Goal: Task Accomplishment & Management: Use online tool/utility

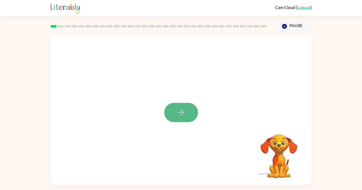
click at [182, 114] on icon "button" at bounding box center [181, 113] width 6 height 6
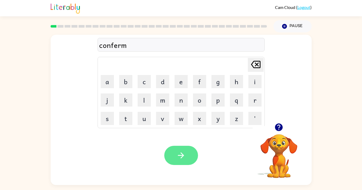
click at [192, 158] on button "button" at bounding box center [181, 155] width 34 height 19
click at [189, 157] on button "button" at bounding box center [181, 155] width 34 height 19
click at [192, 159] on button "button" at bounding box center [181, 155] width 34 height 19
click at [187, 162] on button "button" at bounding box center [181, 155] width 34 height 19
click at [186, 159] on button "button" at bounding box center [181, 155] width 34 height 19
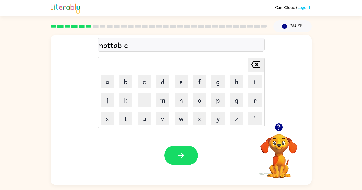
click at [113, 45] on div "nottable" at bounding box center [181, 45] width 164 height 11
click at [183, 154] on icon "button" at bounding box center [180, 155] width 9 height 9
click at [189, 153] on button "button" at bounding box center [181, 155] width 34 height 19
click at [177, 160] on icon "button" at bounding box center [180, 155] width 9 height 9
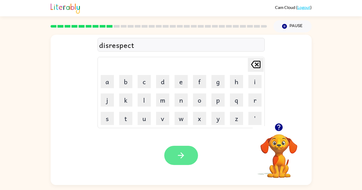
click at [180, 162] on button "button" at bounding box center [181, 155] width 34 height 19
click at [183, 156] on icon "button" at bounding box center [181, 156] width 6 height 6
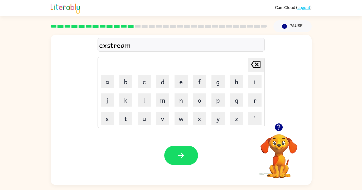
click at [110, 46] on div "exstream" at bounding box center [181, 45] width 164 height 11
click at [177, 156] on icon "button" at bounding box center [180, 155] width 9 height 9
click at [178, 161] on button "button" at bounding box center [181, 155] width 34 height 19
click at [214, 98] on button "p" at bounding box center [217, 100] width 13 height 13
click at [254, 99] on button "r" at bounding box center [254, 100] width 13 height 13
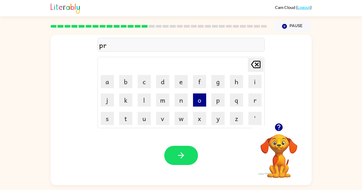
click at [200, 102] on button "o" at bounding box center [199, 100] width 13 height 13
click at [128, 120] on button "t" at bounding box center [125, 118] width 13 height 13
click at [181, 84] on button "e" at bounding box center [181, 81] width 13 height 13
click at [105, 121] on button "s" at bounding box center [107, 118] width 13 height 13
click at [122, 121] on button "t" at bounding box center [125, 118] width 13 height 13
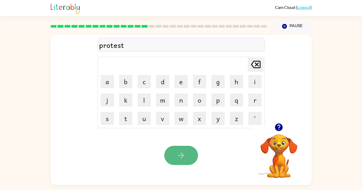
click at [180, 150] on button "button" at bounding box center [181, 155] width 34 height 19
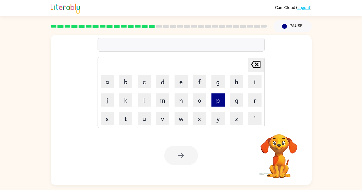
click at [219, 103] on button "p" at bounding box center [217, 100] width 13 height 13
click at [201, 96] on button "o" at bounding box center [199, 100] width 13 height 13
click at [252, 101] on button "r" at bounding box center [254, 100] width 13 height 13
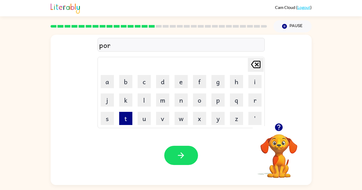
click at [127, 119] on button "t" at bounding box center [125, 118] width 13 height 13
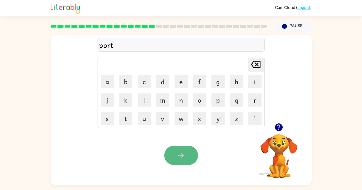
click at [178, 153] on icon "button" at bounding box center [180, 155] width 9 height 9
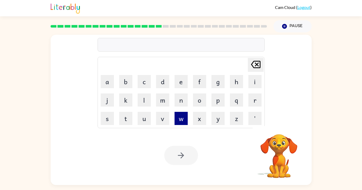
click at [183, 120] on button "w" at bounding box center [181, 118] width 13 height 13
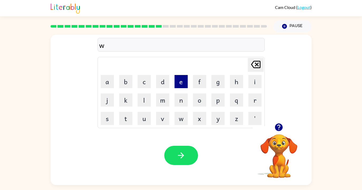
click at [178, 82] on button "e" at bounding box center [181, 81] width 13 height 13
click at [129, 82] on button "b" at bounding box center [125, 81] width 13 height 13
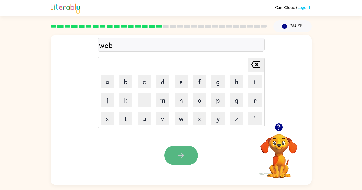
click at [178, 152] on icon "button" at bounding box center [180, 155] width 9 height 9
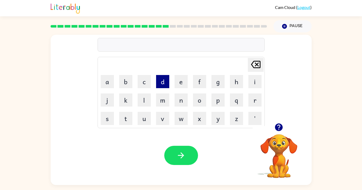
click at [164, 83] on button "d" at bounding box center [162, 81] width 13 height 13
click at [250, 83] on button "i" at bounding box center [254, 81] width 13 height 13
click at [163, 103] on button "m" at bounding box center [162, 100] width 13 height 13
click at [175, 84] on button "e" at bounding box center [181, 81] width 13 height 13
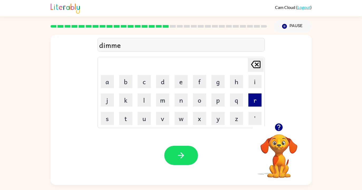
click at [258, 99] on button "r" at bounding box center [254, 100] width 13 height 13
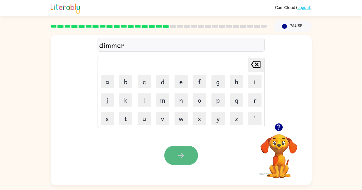
click at [186, 159] on button "button" at bounding box center [181, 155] width 34 height 19
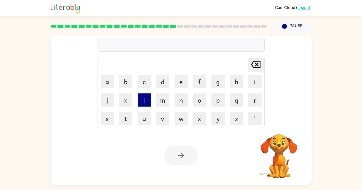
click at [147, 101] on button "l" at bounding box center [144, 100] width 13 height 13
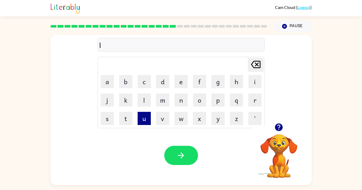
click at [144, 123] on button "u" at bounding box center [144, 118] width 13 height 13
click at [148, 81] on button "c" at bounding box center [144, 81] width 13 height 13
click at [126, 96] on button "k" at bounding box center [125, 100] width 13 height 13
click at [219, 123] on button "y" at bounding box center [217, 118] width 13 height 13
click at [177, 82] on button "e" at bounding box center [181, 81] width 13 height 13
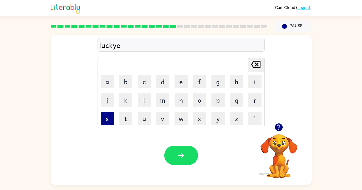
click at [109, 116] on button "s" at bounding box center [107, 118] width 13 height 13
click at [123, 115] on button "t" at bounding box center [125, 118] width 13 height 13
type button "t"
click at [177, 82] on button "e" at bounding box center [181, 81] width 13 height 13
click at [107, 117] on button "s" at bounding box center [107, 118] width 13 height 13
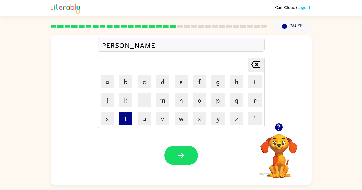
click at [125, 118] on button "t" at bounding box center [125, 118] width 13 height 13
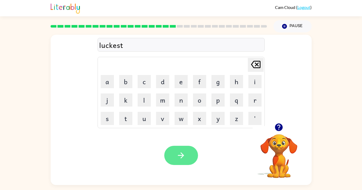
click at [185, 154] on icon "button" at bounding box center [180, 155] width 9 height 9
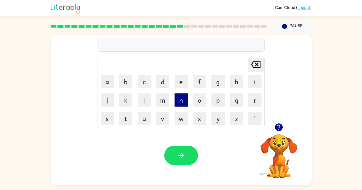
click at [182, 100] on button "n" at bounding box center [181, 100] width 13 height 13
click at [179, 83] on button "e" at bounding box center [181, 81] width 13 height 13
click at [141, 85] on button "c" at bounding box center [144, 81] width 13 height 13
click at [125, 105] on button "k" at bounding box center [125, 100] width 13 height 13
click at [126, 116] on button "t" at bounding box center [125, 118] width 13 height 13
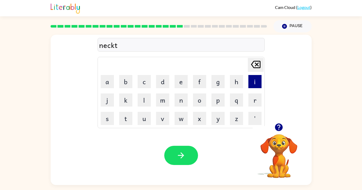
click at [259, 81] on button "i" at bounding box center [254, 81] width 13 height 13
click at [181, 86] on button "e" at bounding box center [181, 81] width 13 height 13
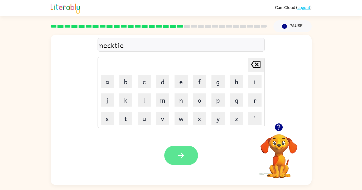
click at [192, 156] on button "button" at bounding box center [181, 155] width 34 height 19
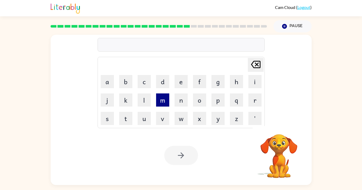
click at [162, 99] on button "m" at bounding box center [162, 100] width 13 height 13
click at [110, 81] on button "a" at bounding box center [107, 81] width 13 height 13
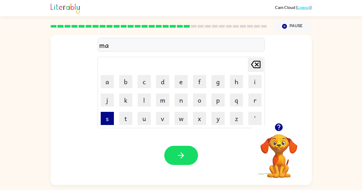
click at [106, 119] on button "s" at bounding box center [107, 118] width 13 height 13
click at [235, 85] on button "h" at bounding box center [236, 81] width 13 height 13
click at [182, 82] on button "e" at bounding box center [181, 81] width 13 height 13
click at [164, 78] on button "d" at bounding box center [162, 81] width 13 height 13
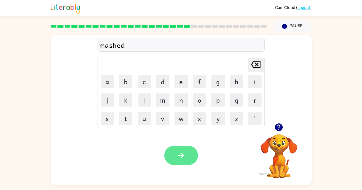
click at [170, 154] on button "button" at bounding box center [181, 155] width 34 height 19
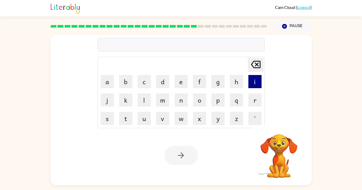
click at [255, 80] on button "i" at bounding box center [254, 81] width 13 height 13
click at [178, 99] on button "n" at bounding box center [181, 100] width 13 height 13
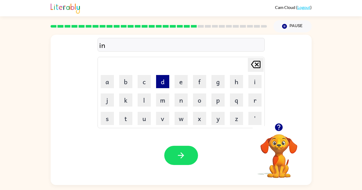
click at [162, 82] on button "d" at bounding box center [162, 81] width 13 height 13
click at [107, 86] on button "a" at bounding box center [107, 81] width 13 height 13
click at [146, 81] on button "c" at bounding box center [144, 81] width 13 height 13
click at [107, 82] on button "a" at bounding box center [107, 81] width 13 height 13
click at [131, 117] on button "t" at bounding box center [125, 118] width 13 height 13
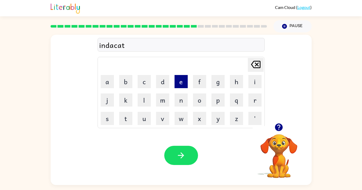
click at [186, 82] on button "e" at bounding box center [181, 81] width 13 height 13
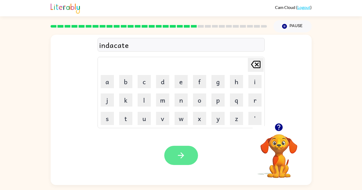
click at [175, 158] on button "button" at bounding box center [181, 155] width 34 height 19
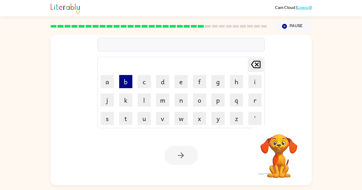
click at [121, 82] on button "b" at bounding box center [125, 81] width 13 height 13
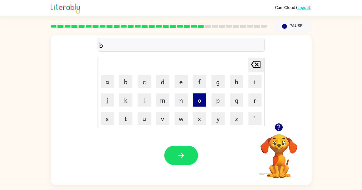
click at [199, 102] on button "o" at bounding box center [199, 100] width 13 height 13
click at [109, 83] on button "a" at bounding box center [107, 81] width 13 height 13
click at [126, 117] on button "t" at bounding box center [125, 118] width 13 height 13
click at [236, 86] on button "h" at bounding box center [236, 81] width 13 height 13
click at [198, 100] on button "o" at bounding box center [199, 100] width 13 height 13
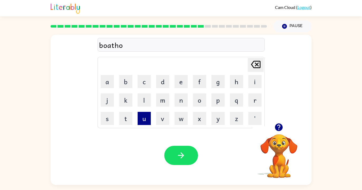
click at [143, 120] on button "u" at bounding box center [144, 118] width 13 height 13
click at [108, 115] on button "s" at bounding box center [107, 118] width 13 height 13
click at [178, 82] on button "e" at bounding box center [181, 81] width 13 height 13
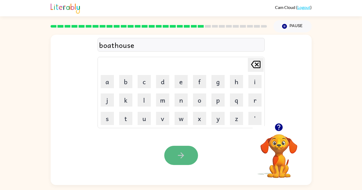
click at [174, 151] on button "button" at bounding box center [181, 155] width 34 height 19
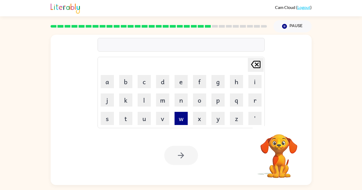
click at [181, 117] on button "w" at bounding box center [181, 118] width 13 height 13
click at [254, 80] on button "i" at bounding box center [254, 81] width 13 height 13
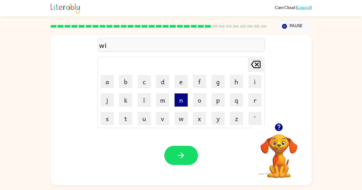
click at [183, 103] on button "n" at bounding box center [181, 100] width 13 height 13
click at [125, 119] on button "t" at bounding box center [125, 118] width 13 height 13
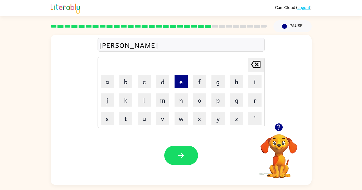
click at [183, 79] on button "e" at bounding box center [181, 81] width 13 height 13
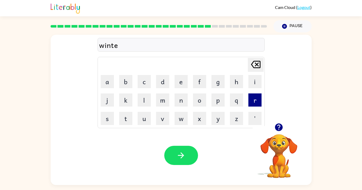
click at [250, 103] on button "r" at bounding box center [254, 100] width 13 height 13
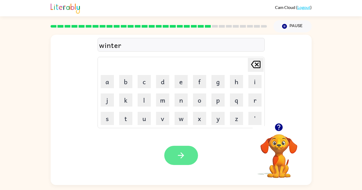
click at [179, 156] on icon "button" at bounding box center [181, 156] width 6 height 6
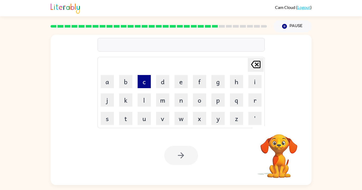
click at [143, 80] on button "c" at bounding box center [144, 81] width 13 height 13
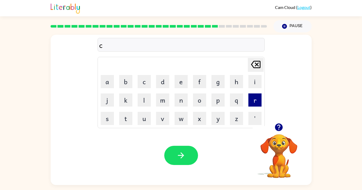
click at [252, 104] on button "r" at bounding box center [254, 100] width 13 height 13
click at [183, 81] on button "e" at bounding box center [181, 81] width 13 height 13
click at [108, 82] on button "a" at bounding box center [107, 81] width 13 height 13
click at [127, 117] on button "t" at bounding box center [125, 118] width 13 height 13
click at [257, 80] on button "i" at bounding box center [254, 81] width 13 height 13
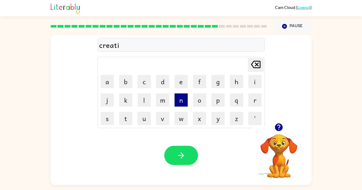
click at [180, 100] on button "n" at bounding box center [181, 100] width 13 height 13
click at [220, 81] on button "g" at bounding box center [217, 81] width 13 height 13
type button "g"
click at [238, 80] on button "h" at bounding box center [236, 81] width 13 height 13
click at [125, 121] on button "t" at bounding box center [125, 118] width 13 height 13
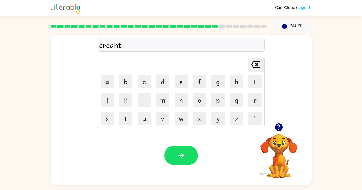
click at [259, 64] on icon "[PERSON_NAME] last character input" at bounding box center [255, 64] width 13 height 13
click at [216, 79] on button "g" at bounding box center [217, 81] width 13 height 13
click at [231, 78] on button "h" at bounding box center [236, 81] width 13 height 13
click at [255, 65] on icon at bounding box center [255, 64] width 9 height 7
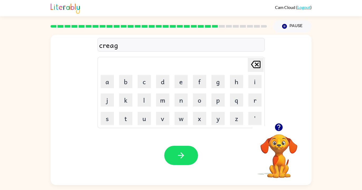
click at [255, 65] on icon at bounding box center [255, 64] width 9 height 7
click at [219, 80] on button "g" at bounding box center [217, 81] width 13 height 13
click at [255, 67] on icon "[PERSON_NAME] last character input" at bounding box center [255, 64] width 13 height 13
click at [109, 83] on button "a" at bounding box center [107, 81] width 13 height 13
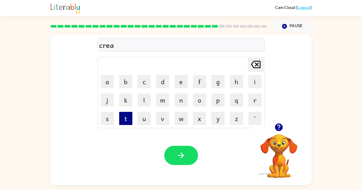
click at [124, 120] on button "t" at bounding box center [125, 118] width 13 height 13
click at [257, 82] on button "i" at bounding box center [254, 81] width 13 height 13
click at [180, 103] on button "n" at bounding box center [181, 100] width 13 height 13
click at [220, 86] on button "g" at bounding box center [217, 81] width 13 height 13
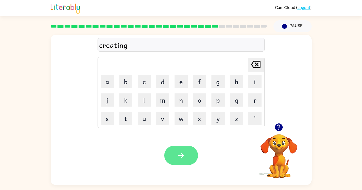
click at [183, 152] on icon "button" at bounding box center [180, 155] width 9 height 9
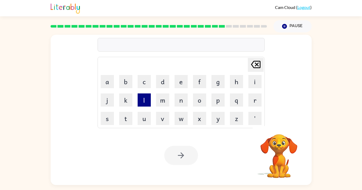
click at [148, 103] on button "l" at bounding box center [144, 100] width 13 height 13
click at [254, 81] on button "i" at bounding box center [254, 81] width 13 height 13
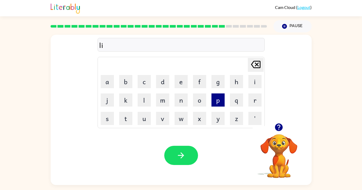
click at [218, 102] on button "p" at bounding box center [217, 100] width 13 height 13
click at [108, 119] on button "s" at bounding box center [107, 118] width 13 height 13
click at [120, 123] on button "t" at bounding box center [125, 118] width 13 height 13
click at [249, 83] on button "i" at bounding box center [254, 81] width 13 height 13
click at [107, 80] on button "a" at bounding box center [107, 81] width 13 height 13
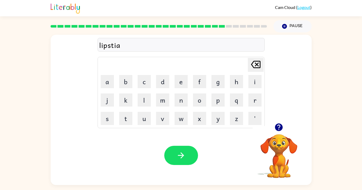
click at [253, 65] on icon "[PERSON_NAME] last character input" at bounding box center [255, 64] width 13 height 13
click at [182, 82] on button "e" at bounding box center [181, 81] width 13 height 13
click at [107, 83] on button "a" at bounding box center [107, 81] width 13 height 13
click at [259, 62] on icon "[PERSON_NAME] last character input" at bounding box center [255, 64] width 13 height 13
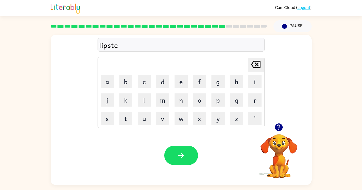
click at [259, 62] on icon "[PERSON_NAME] last character input" at bounding box center [255, 64] width 13 height 13
click at [254, 87] on button "i" at bounding box center [254, 81] width 13 height 13
click at [125, 93] on td "k" at bounding box center [126, 100] width 18 height 18
click at [125, 97] on button "k" at bounding box center [125, 100] width 13 height 13
click at [185, 83] on button "e" at bounding box center [181, 81] width 13 height 13
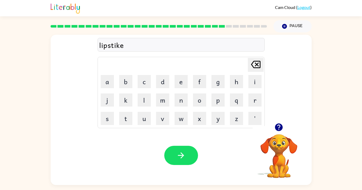
click at [259, 64] on icon "[PERSON_NAME] last character input" at bounding box center [255, 64] width 13 height 13
click at [144, 76] on button "c" at bounding box center [144, 81] width 13 height 13
click at [129, 99] on button "k" at bounding box center [125, 100] width 13 height 13
click at [191, 158] on button "button" at bounding box center [181, 155] width 34 height 19
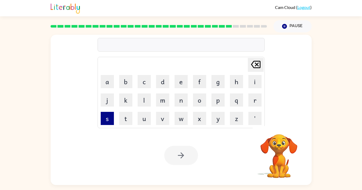
click at [106, 120] on button "s" at bounding box center [107, 118] width 13 height 13
click at [216, 102] on button "p" at bounding box center [217, 100] width 13 height 13
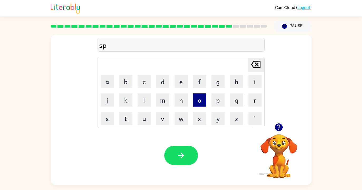
click at [198, 99] on button "o" at bounding box center [199, 100] width 13 height 13
click at [252, 98] on button "r" at bounding box center [254, 100] width 13 height 13
click at [129, 118] on button "t" at bounding box center [125, 118] width 13 height 13
click at [109, 120] on button "s" at bounding box center [107, 118] width 13 height 13
click at [162, 100] on button "m" at bounding box center [162, 100] width 13 height 13
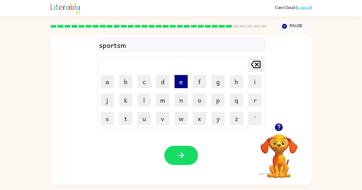
click at [181, 80] on button "e" at bounding box center [181, 81] width 13 height 13
click at [180, 100] on button "n" at bounding box center [181, 100] width 13 height 13
click at [108, 119] on button "s" at bounding box center [107, 118] width 13 height 13
click at [234, 85] on button "h" at bounding box center [236, 81] width 13 height 13
click at [250, 82] on button "i" at bounding box center [254, 81] width 13 height 13
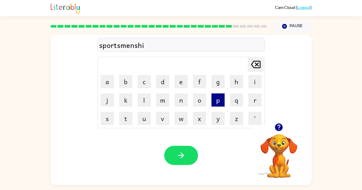
click at [218, 102] on button "p" at bounding box center [217, 100] width 13 height 13
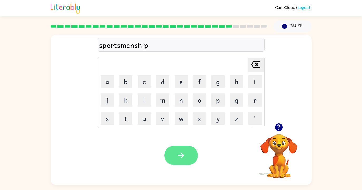
click at [176, 155] on button "button" at bounding box center [181, 155] width 34 height 19
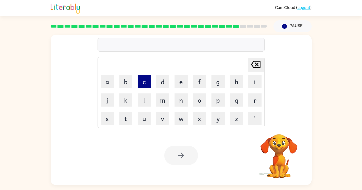
click at [147, 84] on button "c" at bounding box center [144, 81] width 13 height 13
click at [199, 100] on button "o" at bounding box center [199, 100] width 13 height 13
click at [127, 98] on button "k" at bounding box center [125, 100] width 13 height 13
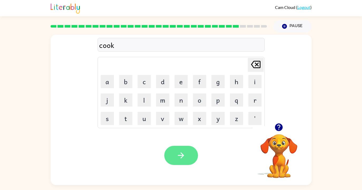
click at [182, 155] on icon "button" at bounding box center [181, 156] width 6 height 6
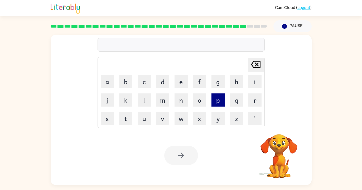
click at [219, 99] on button "p" at bounding box center [217, 100] width 13 height 13
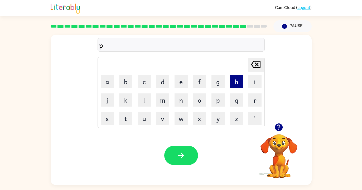
click at [235, 85] on button "h" at bounding box center [236, 81] width 13 height 13
click at [111, 81] on button "a" at bounding box center [107, 81] width 13 height 13
click at [103, 122] on button "s" at bounding box center [107, 118] width 13 height 13
click at [188, 82] on td "e" at bounding box center [181, 82] width 18 height 18
click at [186, 80] on button "e" at bounding box center [181, 81] width 13 height 13
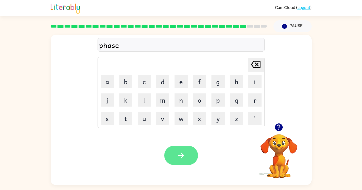
click at [182, 153] on icon "button" at bounding box center [180, 155] width 9 height 9
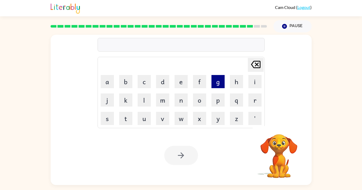
click at [218, 84] on button "g" at bounding box center [217, 81] width 13 height 13
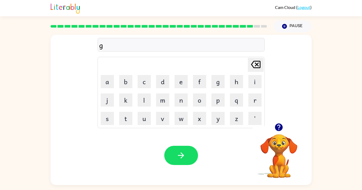
click at [248, 99] on td "r" at bounding box center [255, 100] width 18 height 18
click at [104, 79] on button "a" at bounding box center [107, 81] width 13 height 13
click at [185, 101] on button "n" at bounding box center [181, 100] width 13 height 13
click at [256, 62] on icon "[PERSON_NAME] last character input" at bounding box center [255, 64] width 13 height 13
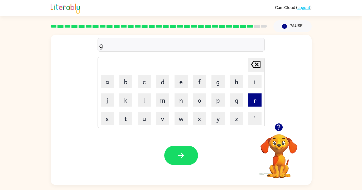
click at [254, 101] on button "r" at bounding box center [254, 100] width 13 height 13
click at [106, 79] on button "a" at bounding box center [107, 81] width 13 height 13
click at [180, 102] on button "n" at bounding box center [181, 100] width 13 height 13
click at [165, 79] on button "d" at bounding box center [162, 81] width 13 height 13
click at [165, 100] on button "m" at bounding box center [162, 100] width 13 height 13
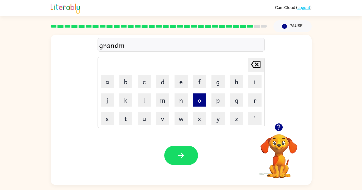
click at [200, 98] on button "o" at bounding box center [199, 100] width 13 height 13
click at [124, 120] on button "t" at bounding box center [125, 118] width 13 height 13
click at [235, 82] on button "h" at bounding box center [236, 81] width 13 height 13
click at [184, 83] on button "e" at bounding box center [181, 81] width 13 height 13
click at [255, 99] on button "r" at bounding box center [254, 100] width 13 height 13
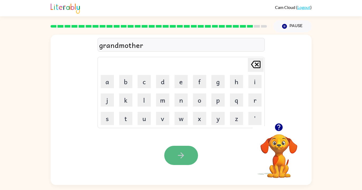
click at [175, 156] on button "button" at bounding box center [181, 155] width 34 height 19
click at [181, 161] on button "button" at bounding box center [181, 155] width 34 height 19
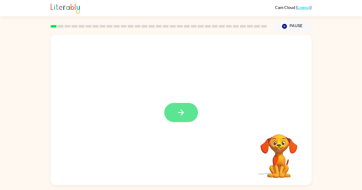
click at [178, 112] on icon "button" at bounding box center [180, 112] width 9 height 9
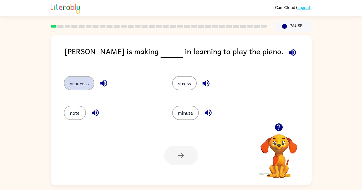
click at [85, 85] on button "progress" at bounding box center [79, 83] width 31 height 14
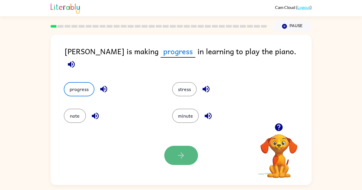
click at [180, 154] on icon "button" at bounding box center [180, 155] width 9 height 9
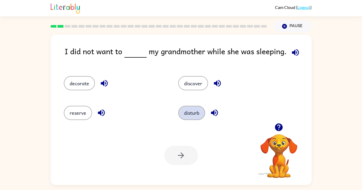
click at [191, 117] on button "disturb" at bounding box center [191, 113] width 27 height 14
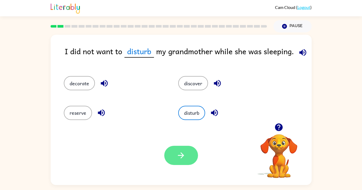
click at [180, 156] on icon "button" at bounding box center [180, 155] width 9 height 9
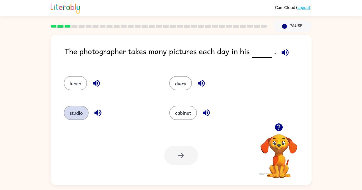
click at [77, 113] on button "studio" at bounding box center [76, 113] width 25 height 14
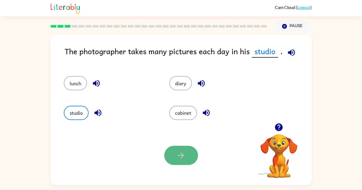
click at [177, 152] on icon "button" at bounding box center [180, 155] width 9 height 9
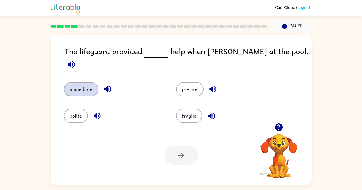
click at [84, 82] on button "immediate" at bounding box center [81, 89] width 35 height 14
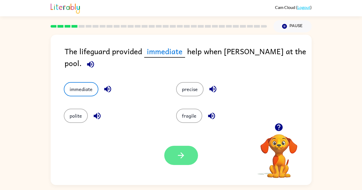
click at [181, 156] on icon "button" at bounding box center [180, 155] width 9 height 9
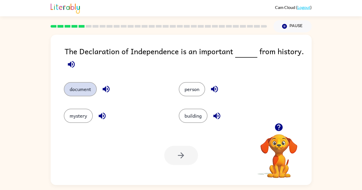
click at [88, 90] on button "document" at bounding box center [80, 89] width 33 height 14
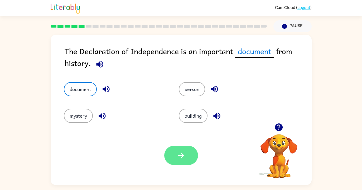
click at [190, 161] on button "button" at bounding box center [181, 155] width 34 height 19
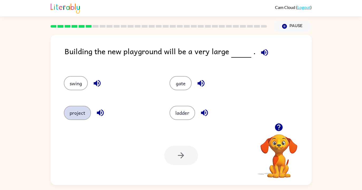
click at [86, 112] on button "project" at bounding box center [77, 113] width 27 height 14
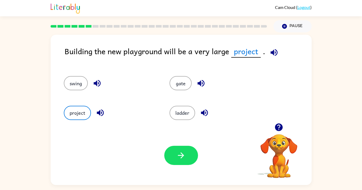
click at [184, 167] on div "Your browser must support playing .mp4 files to use Literably. Please try using…" at bounding box center [181, 155] width 261 height 59
click at [181, 154] on icon "button" at bounding box center [180, 155] width 9 height 9
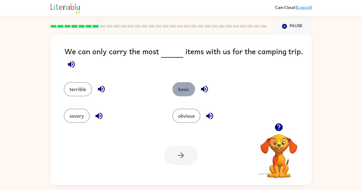
click at [190, 84] on button "basic" at bounding box center [183, 89] width 23 height 14
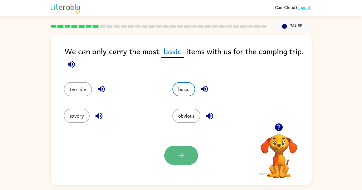
click at [168, 155] on button "button" at bounding box center [181, 155] width 34 height 19
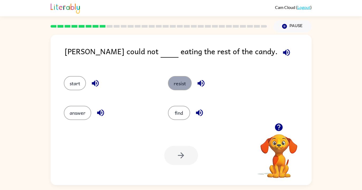
click at [188, 85] on button "resist" at bounding box center [180, 83] width 24 height 14
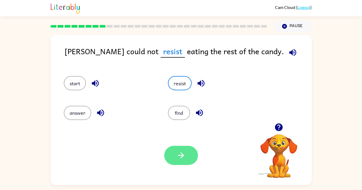
click at [183, 162] on button "button" at bounding box center [181, 155] width 34 height 19
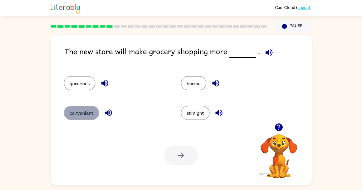
click at [79, 115] on button "convenient" at bounding box center [81, 113] width 35 height 14
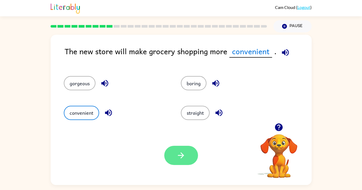
click at [182, 161] on button "button" at bounding box center [181, 155] width 34 height 19
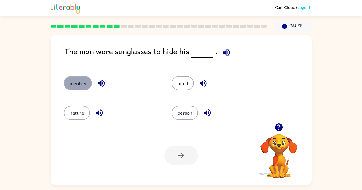
click at [78, 83] on button "identity" at bounding box center [78, 83] width 28 height 14
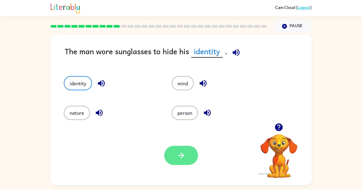
click at [182, 155] on icon "button" at bounding box center [180, 155] width 9 height 9
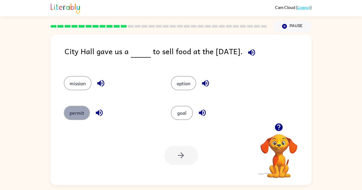
click at [73, 110] on button "permit" at bounding box center [77, 113] width 26 height 14
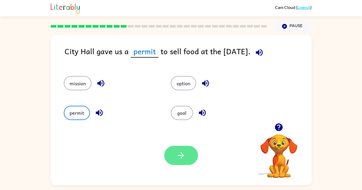
click at [182, 157] on icon "button" at bounding box center [181, 156] width 6 height 6
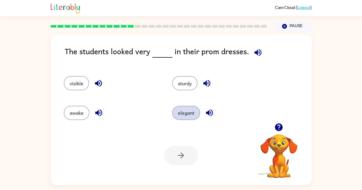
click at [188, 114] on button "elegant" at bounding box center [186, 113] width 28 height 14
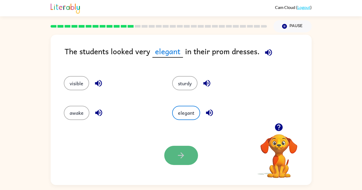
click at [181, 161] on button "button" at bounding box center [181, 155] width 34 height 19
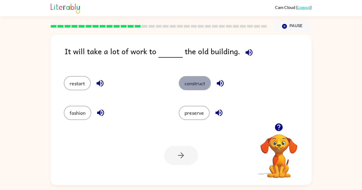
click at [200, 86] on button "construct" at bounding box center [195, 83] width 32 height 14
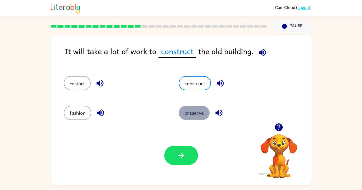
click at [196, 115] on button "preserve" at bounding box center [194, 113] width 31 height 14
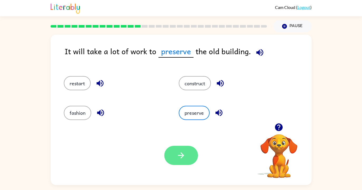
click at [184, 159] on icon "button" at bounding box center [180, 155] width 9 height 9
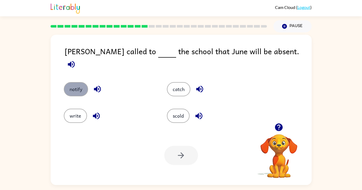
click at [67, 86] on button "notify" at bounding box center [76, 89] width 24 height 14
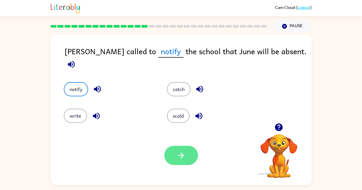
click at [176, 157] on icon "button" at bounding box center [180, 155] width 9 height 9
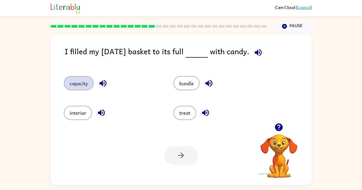
click at [73, 85] on button "capacity" at bounding box center [79, 83] width 30 height 14
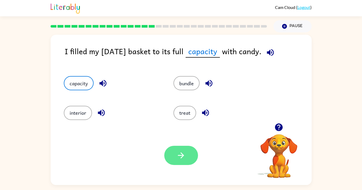
click at [190, 164] on button "button" at bounding box center [181, 155] width 34 height 19
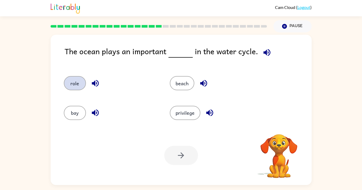
click at [74, 81] on button "role" at bounding box center [75, 83] width 22 height 14
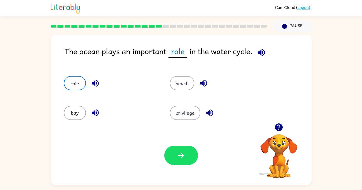
click at [182, 165] on div "Your browser must support playing .mp4 files to use Literably. Please try using…" at bounding box center [181, 155] width 261 height 59
click at [180, 160] on icon "button" at bounding box center [180, 155] width 9 height 9
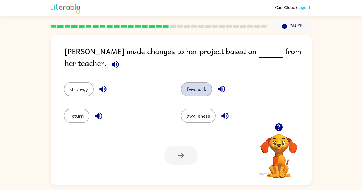
click at [202, 82] on button "feedback" at bounding box center [196, 89] width 31 height 14
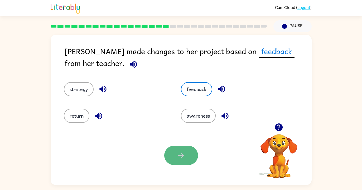
click at [183, 160] on icon "button" at bounding box center [180, 155] width 9 height 9
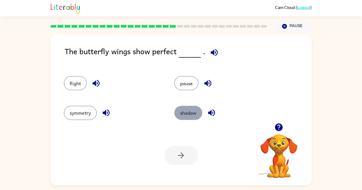
click at [192, 117] on button "shadow" at bounding box center [188, 113] width 28 height 14
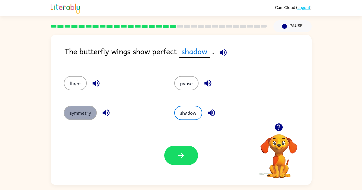
click at [77, 111] on button "symmetry" at bounding box center [80, 113] width 33 height 14
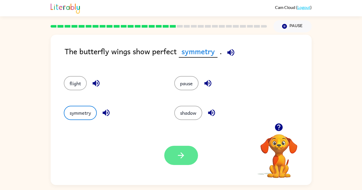
click at [178, 164] on button "button" at bounding box center [181, 155] width 34 height 19
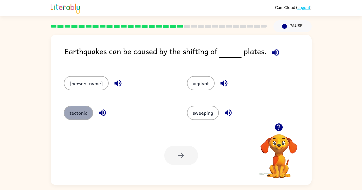
click at [83, 112] on button "tectonic" at bounding box center [78, 113] width 29 height 14
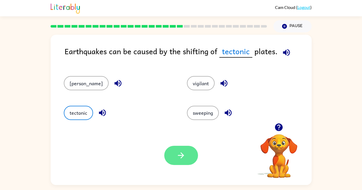
click at [181, 157] on icon "button" at bounding box center [181, 156] width 6 height 6
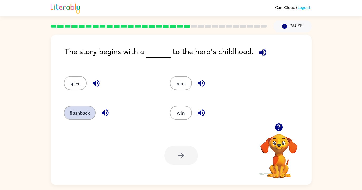
click at [69, 116] on button "flashback" at bounding box center [80, 113] width 32 height 14
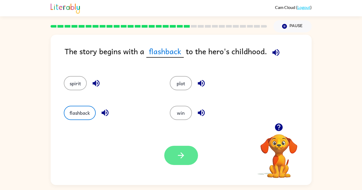
click at [194, 157] on button "button" at bounding box center [181, 155] width 34 height 19
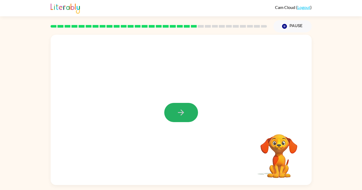
click at [179, 117] on icon "button" at bounding box center [180, 112] width 9 height 9
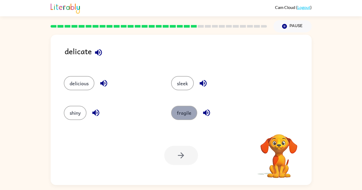
click at [184, 116] on button "fragile" at bounding box center [184, 113] width 26 height 14
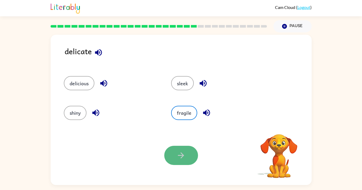
click at [181, 154] on icon "button" at bounding box center [180, 155] width 9 height 9
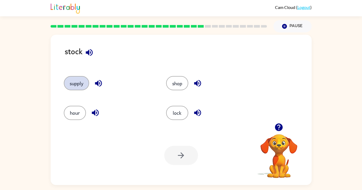
click at [75, 81] on button "supply" at bounding box center [76, 83] width 25 height 14
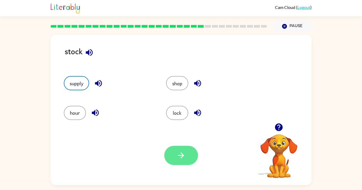
click at [181, 156] on icon "button" at bounding box center [181, 156] width 6 height 6
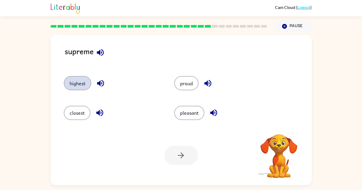
click at [85, 83] on button "highest" at bounding box center [77, 83] width 27 height 14
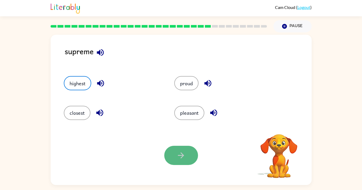
click at [182, 158] on icon "button" at bounding box center [180, 155] width 9 height 9
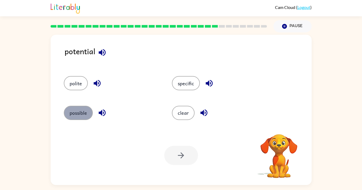
click at [86, 109] on button "possible" at bounding box center [78, 113] width 29 height 14
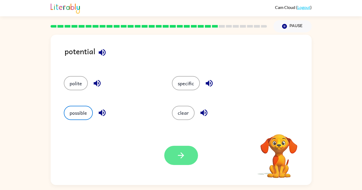
click at [174, 157] on button "button" at bounding box center [181, 155] width 34 height 19
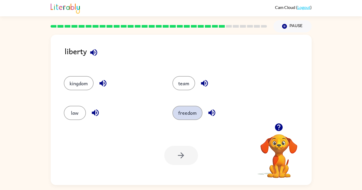
click at [191, 114] on button "freedom" at bounding box center [187, 113] width 30 height 14
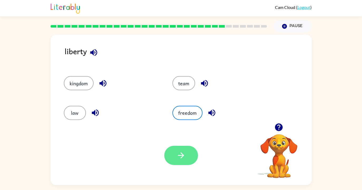
click at [184, 164] on button "button" at bounding box center [181, 155] width 34 height 19
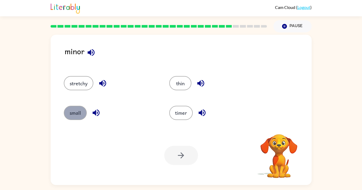
click at [81, 112] on button "small" at bounding box center [75, 113] width 23 height 14
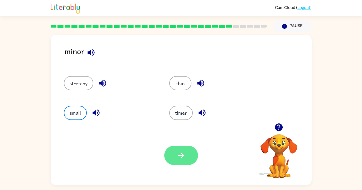
click at [185, 158] on icon "button" at bounding box center [180, 155] width 9 height 9
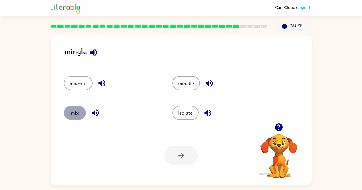
click at [72, 114] on button "mix" at bounding box center [75, 113] width 22 height 14
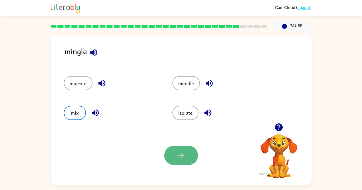
click at [174, 156] on button "button" at bounding box center [181, 155] width 34 height 19
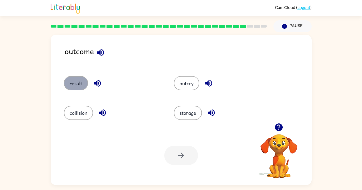
click at [77, 88] on button "result" at bounding box center [76, 83] width 24 height 14
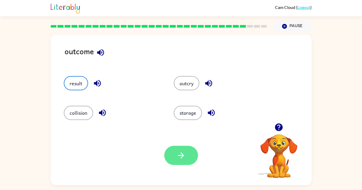
click at [180, 161] on button "button" at bounding box center [181, 155] width 34 height 19
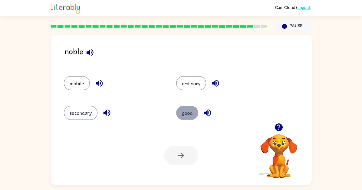
click at [191, 115] on button "good" at bounding box center [187, 113] width 22 height 14
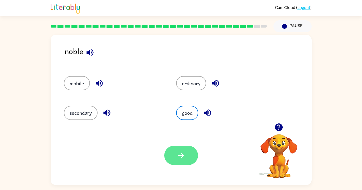
click at [180, 160] on button "button" at bounding box center [181, 155] width 34 height 19
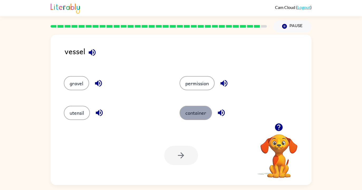
click at [195, 115] on button "container" at bounding box center [196, 113] width 32 height 14
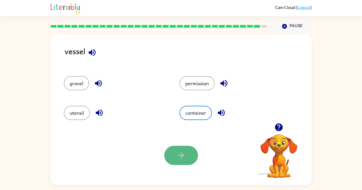
click at [183, 155] on icon "button" at bounding box center [181, 156] width 6 height 6
